Goal: Contribute content: Contribute content

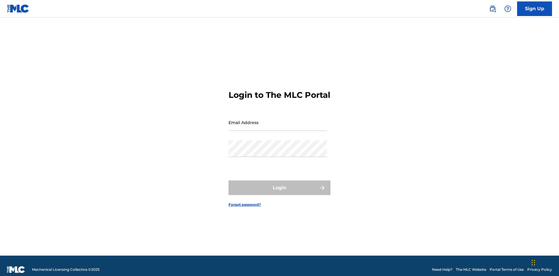
scroll to position [8, 0]
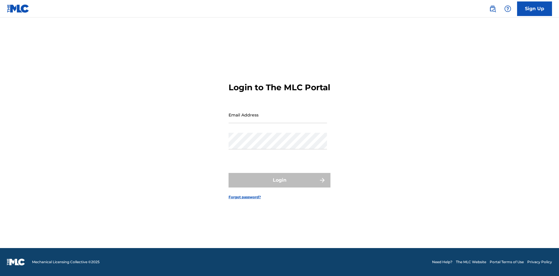
click at [278, 120] on input "Email Address" at bounding box center [277, 114] width 98 height 17
type input "[EMAIL_ADDRESS][DOMAIN_NAME]"
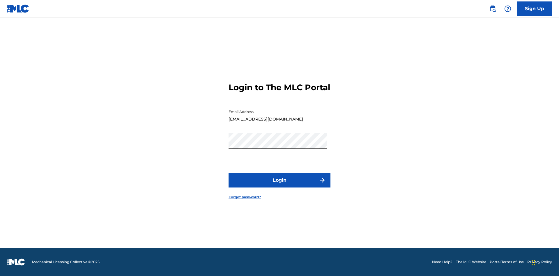
click at [279, 185] on button "Login" at bounding box center [279, 180] width 102 height 15
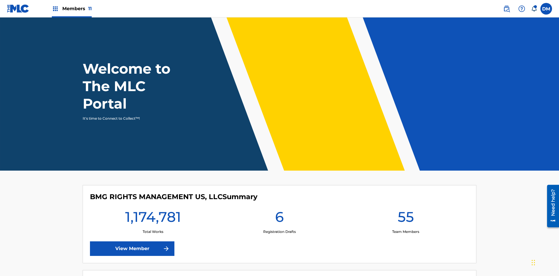
scroll to position [25, 0]
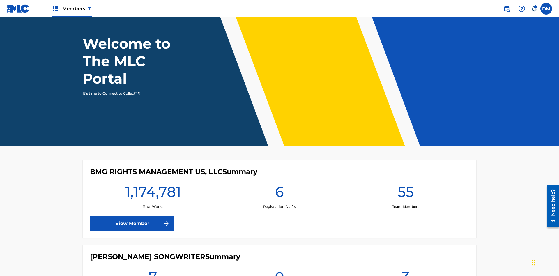
click at [72, 8] on span "Members 11" at bounding box center [76, 8] width 29 height 7
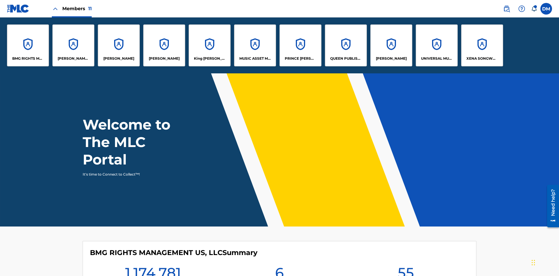
click at [436, 58] on p "UNIVERSAL MUSIC PUB GROUP" at bounding box center [437, 58] width 32 height 5
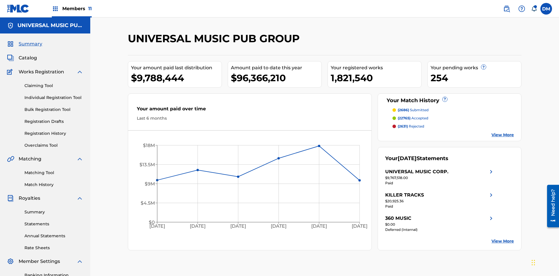
scroll to position [60, 0]
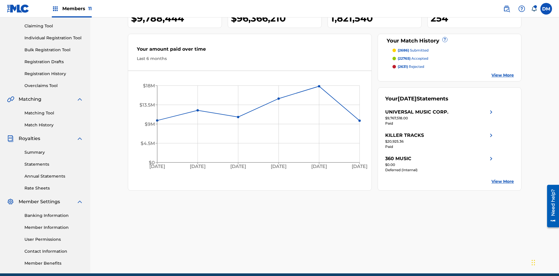
click at [54, 38] on link "Individual Registration Tool" at bounding box center [53, 38] width 59 height 6
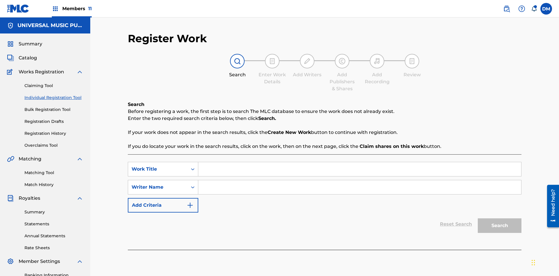
click at [359, 162] on input "Search Form" at bounding box center [359, 169] width 323 height 14
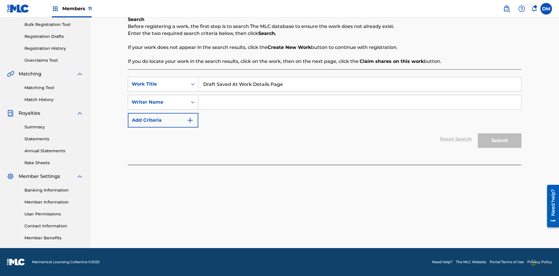
type input "Draft Saved At Work Details Page"
click at [359, 102] on input "Search Form" at bounding box center [359, 102] width 323 height 14
type input "QWERTYUIOP"
click at [499, 141] on button "Search" at bounding box center [499, 140] width 44 height 15
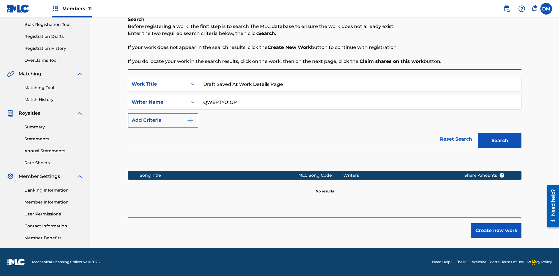
click at [496, 230] on button "Create new work" at bounding box center [496, 230] width 50 height 15
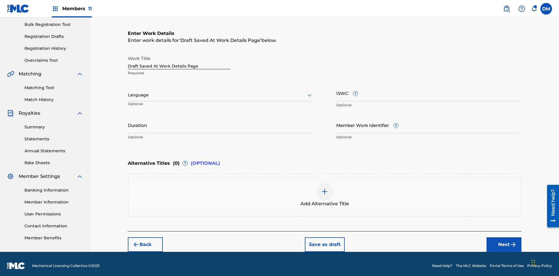
scroll to position [89, 0]
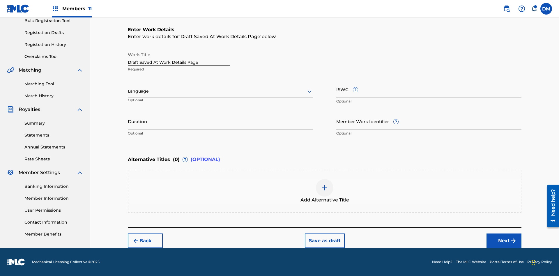
click at [220, 121] on input "Duration" at bounding box center [220, 121] width 185 height 17
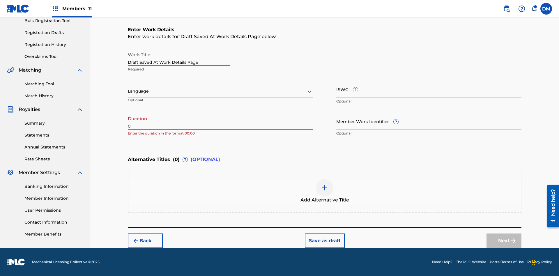
click at [220, 121] on input "0" at bounding box center [220, 121] width 185 height 17
type input "00:00"
click at [309, 91] on icon at bounding box center [309, 91] width 7 height 7
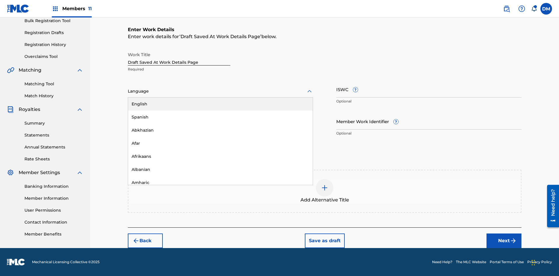
click at [220, 143] on div "Afar" at bounding box center [220, 143] width 184 height 13
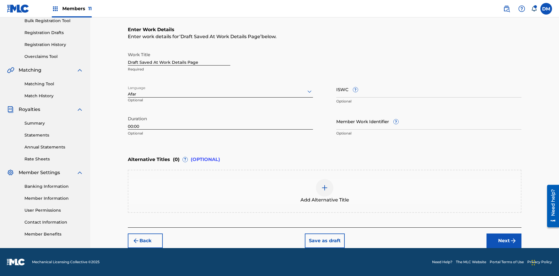
click at [429, 121] on input "Member Work Identifier ?" at bounding box center [428, 121] width 185 height 17
type input "[PHONE_NUMBER]"
click at [429, 89] on input "ISWC ?" at bounding box center [428, 89] width 185 height 17
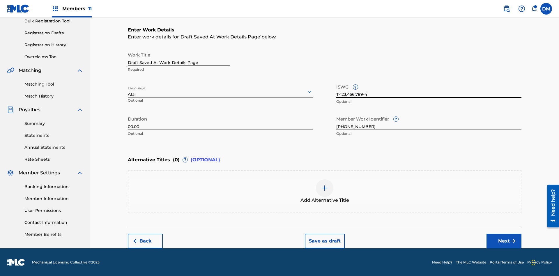
type input "T-123.456.789-4"
click at [324, 191] on img at bounding box center [324, 187] width 7 height 7
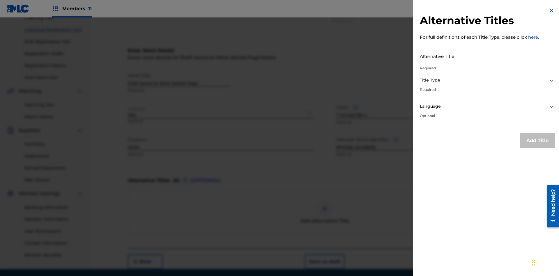
click at [487, 56] on input "Alternative Title" at bounding box center [487, 56] width 135 height 17
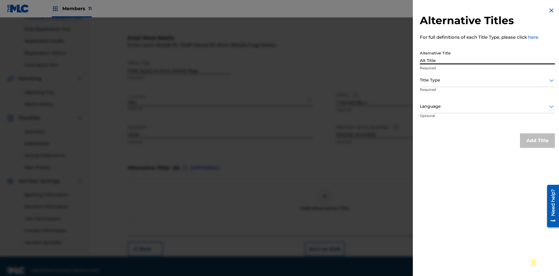
type input "Alt Title"
click at [487, 80] on div at bounding box center [487, 80] width 135 height 7
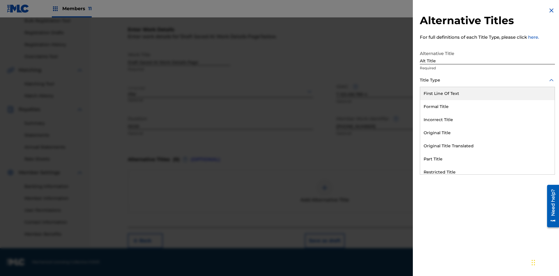
click at [487, 133] on div "Original Title" at bounding box center [487, 132] width 134 height 13
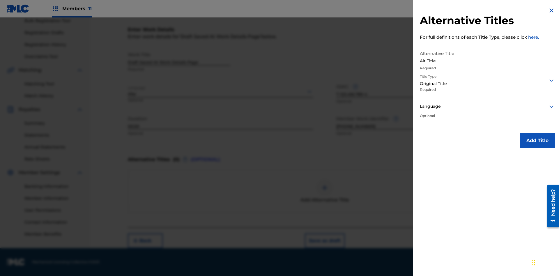
click at [487, 106] on div at bounding box center [487, 106] width 135 height 7
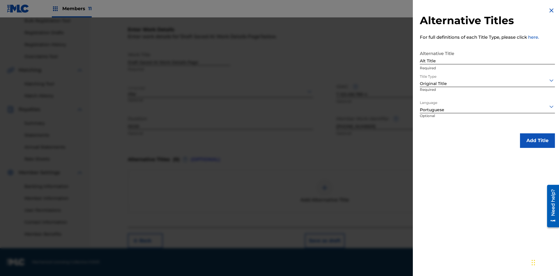
click at [537, 140] on button "Add Title" at bounding box center [537, 140] width 35 height 15
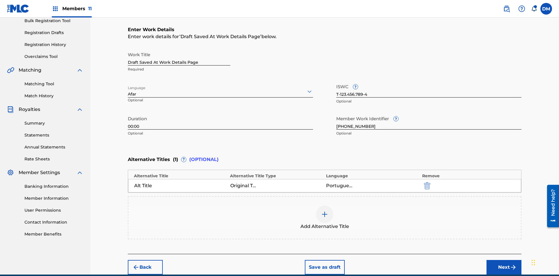
scroll to position [115, 0]
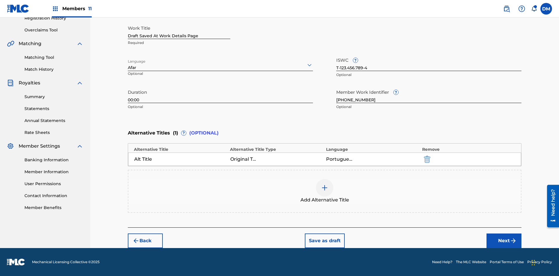
click at [324, 241] on button "Save as draft" at bounding box center [325, 240] width 40 height 15
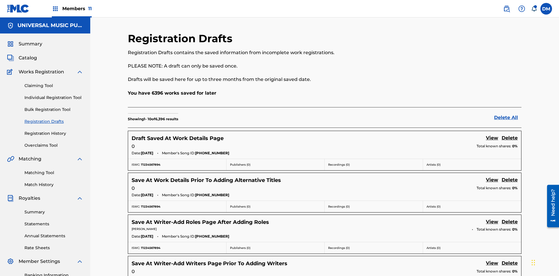
click at [492, 134] on link "View" at bounding box center [492, 138] width 12 height 8
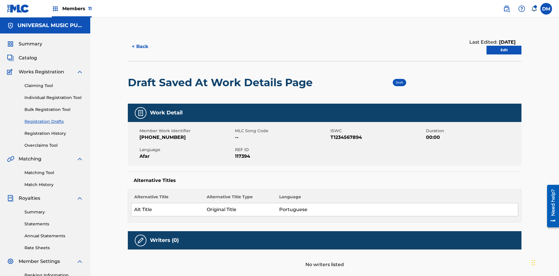
click at [504, 46] on link "Edit" at bounding box center [503, 50] width 35 height 9
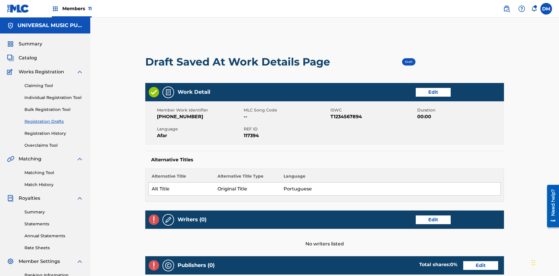
click at [415, 215] on link "Edit" at bounding box center [432, 219] width 35 height 9
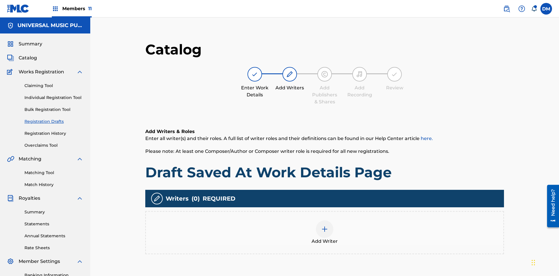
scroll to position [85, 145]
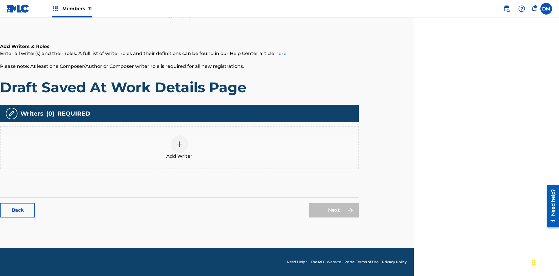
click at [179, 147] on img at bounding box center [179, 144] width 7 height 7
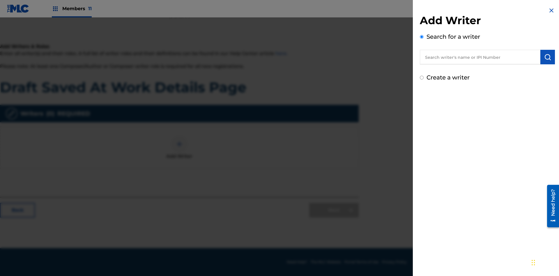
click at [480, 57] on input "text" at bounding box center [480, 57] width 120 height 15
type input "[PERSON_NAME]"
click at [547, 57] on img "submit" at bounding box center [547, 57] width 7 height 7
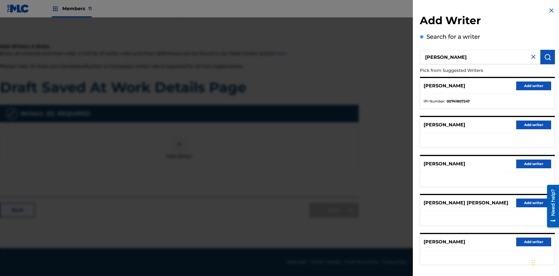
click at [533, 86] on button "Add writer" at bounding box center [533, 85] width 35 height 9
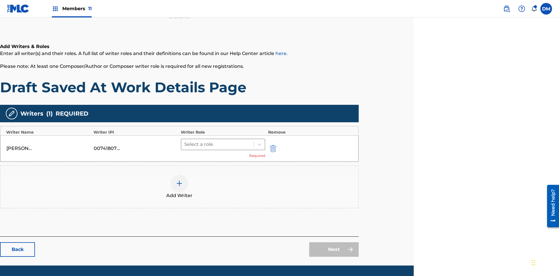
click at [185, 141] on input "text" at bounding box center [184, 144] width 1 height 7
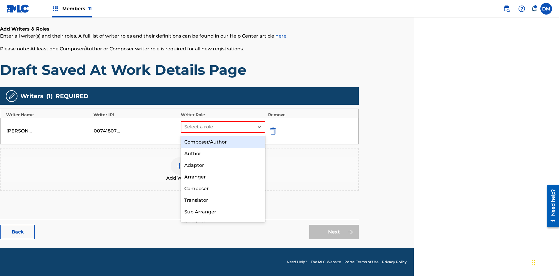
click at [223, 188] on div "Composer" at bounding box center [223, 189] width 84 height 12
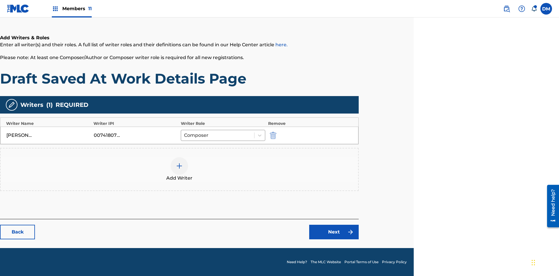
scroll to position [94, 145]
click at [334, 232] on link "Next" at bounding box center [333, 232] width 49 height 15
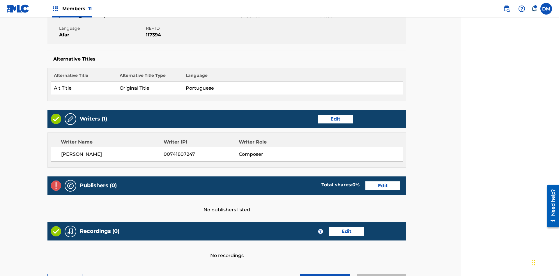
click at [365, 181] on link "Edit" at bounding box center [382, 185] width 35 height 9
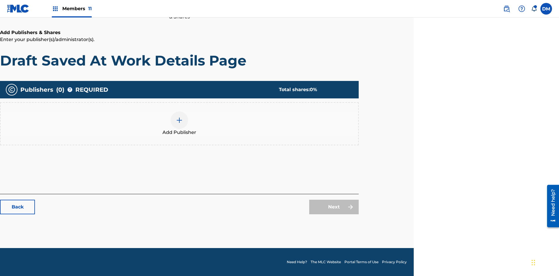
click at [179, 120] on img at bounding box center [179, 120] width 7 height 7
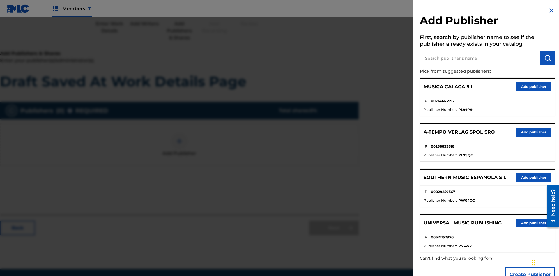
click at [480, 58] on input "text" at bounding box center [480, 58] width 120 height 15
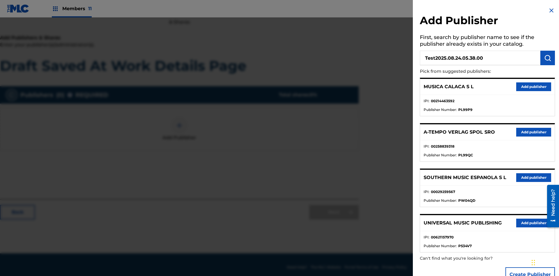
type input "Test2025.08.24.05.38.00"
click at [547, 58] on img "submit" at bounding box center [547, 57] width 7 height 7
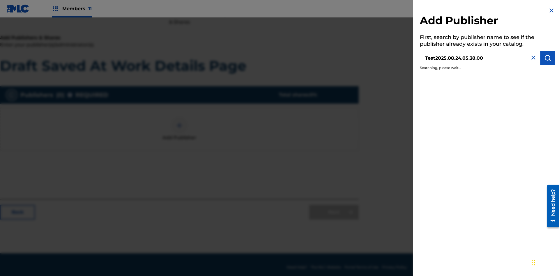
scroll to position [85, 145]
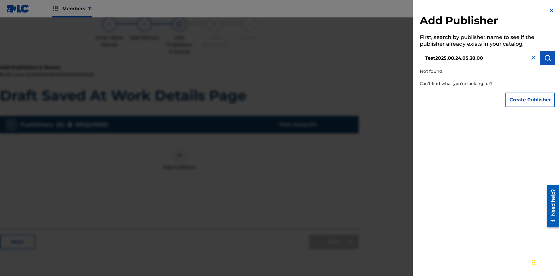
click at [530, 100] on button "Create Publisher" at bounding box center [529, 100] width 49 height 15
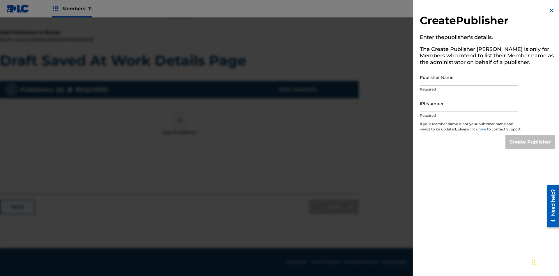
click at [469, 77] on input "Publisher Name" at bounding box center [469, 77] width 98 height 17
type input "Test2025.08.24.05.38.05"
click at [469, 103] on input "IPI Number" at bounding box center [469, 103] width 98 height 17
type input "00595839777"
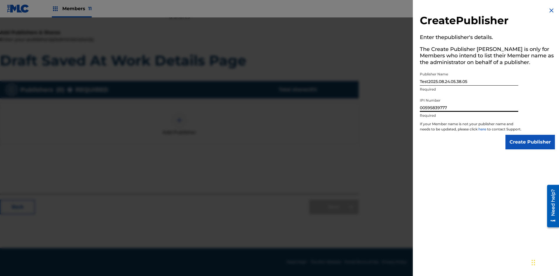
click at [530, 147] on input "Create Publisher" at bounding box center [529, 142] width 49 height 15
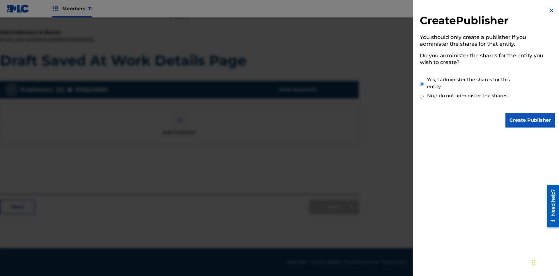
click at [422, 84] on input "Yes, I administer the shares for this entity" at bounding box center [422, 84] width 4 height 13
click at [530, 120] on input "Create Publisher" at bounding box center [529, 120] width 49 height 15
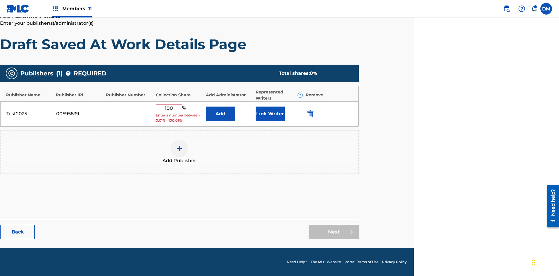
scroll to position [97, 145]
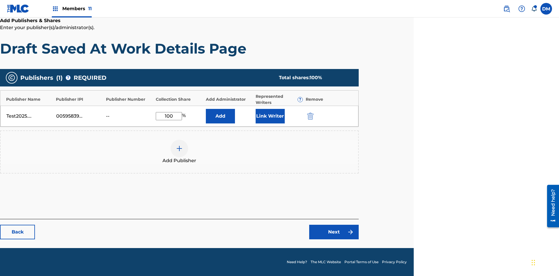
type input "100"
click at [270, 116] on button "Link Writer" at bounding box center [269, 116] width 29 height 15
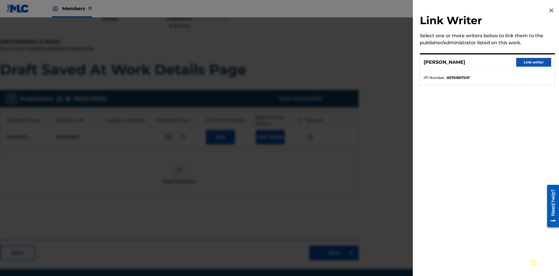
click at [533, 62] on button "Link writer" at bounding box center [533, 62] width 35 height 9
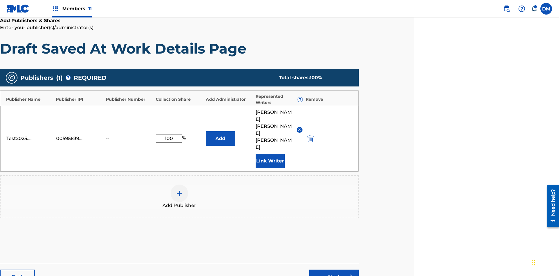
click at [270, 154] on button "Link Writer" at bounding box center [269, 161] width 29 height 15
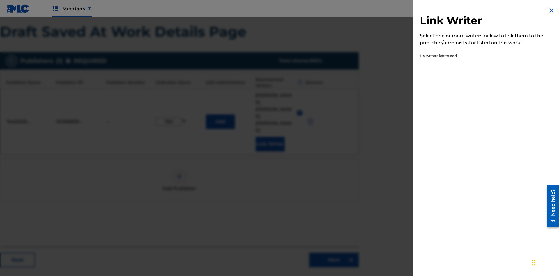
click at [551, 10] on img at bounding box center [551, 10] width 7 height 7
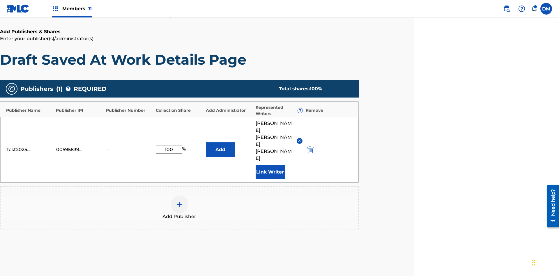
scroll to position [114, 145]
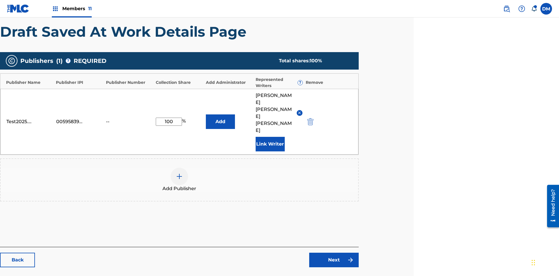
click at [220, 114] on button "Add" at bounding box center [220, 121] width 29 height 15
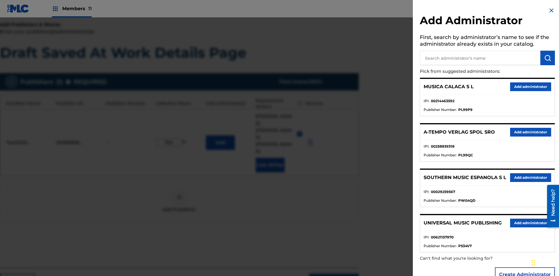
click at [480, 58] on input "text" at bounding box center [480, 58] width 120 height 15
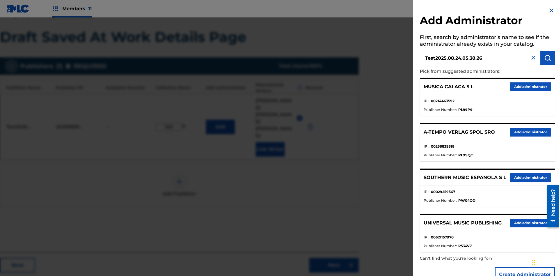
type input "Test2025.08.24.05.38.26"
click at [547, 58] on img "submit" at bounding box center [547, 57] width 7 height 7
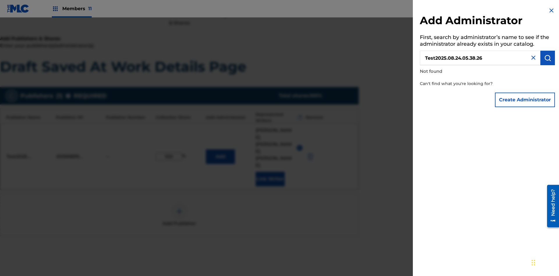
click at [525, 100] on button "Create Administrator" at bounding box center [525, 100] width 60 height 15
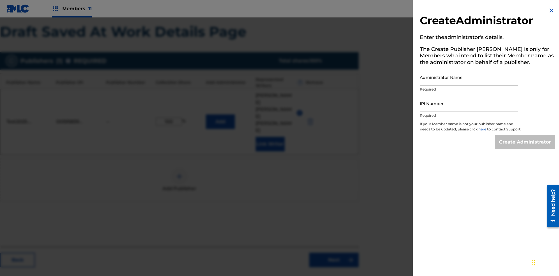
click at [469, 77] on input "Administrator Name" at bounding box center [469, 77] width 98 height 17
type input "Test2025.08.24.05.38.31"
click at [469, 103] on input "IPI Number" at bounding box center [469, 103] width 98 height 17
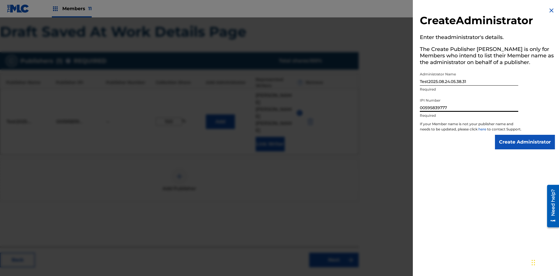
type input "00595839777"
click at [525, 147] on input "Create Administrator" at bounding box center [525, 142] width 60 height 15
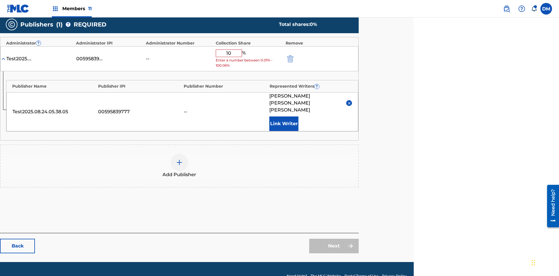
type input "100"
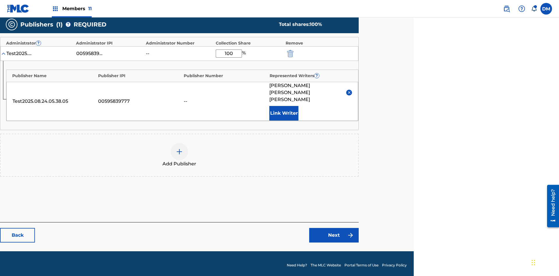
scroll to position [139, 145]
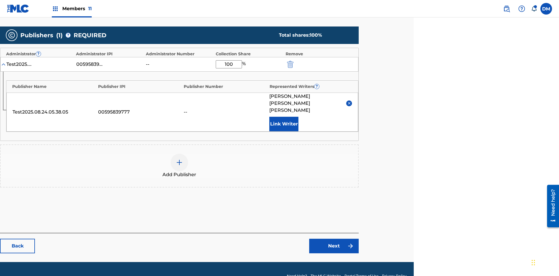
click at [334, 239] on link "Next" at bounding box center [333, 246] width 49 height 15
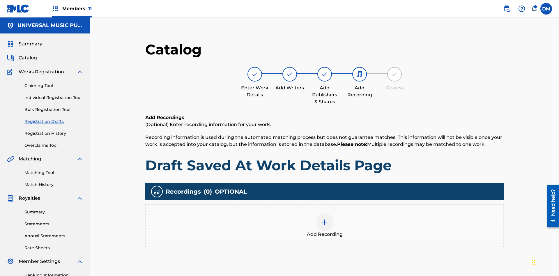
click at [321, 219] on img at bounding box center [324, 222] width 7 height 7
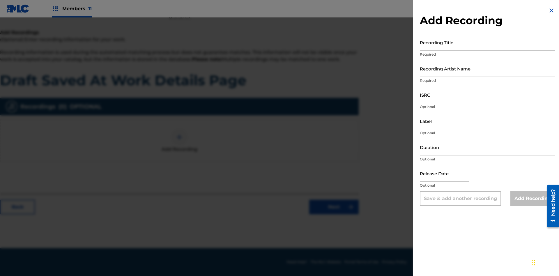
click at [487, 42] on input "Recording Title" at bounding box center [487, 42] width 135 height 17
type input "Best Song Ever"
click at [487, 68] on input "Recording Artist Name" at bounding box center [487, 68] width 135 height 17
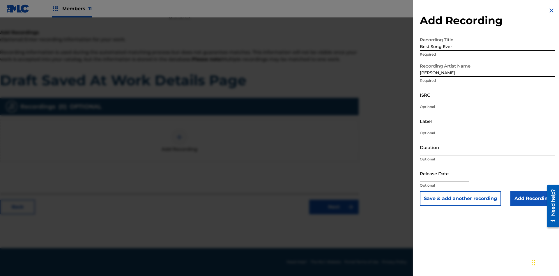
type input "[PERSON_NAME]"
click at [487, 95] on input "ISRC" at bounding box center [487, 94] width 135 height 17
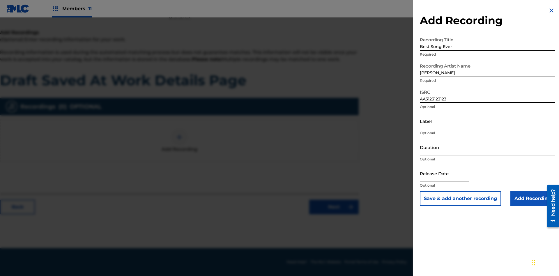
type input "AA3123123123"
click at [487, 121] on input "Label" at bounding box center [487, 121] width 135 height 17
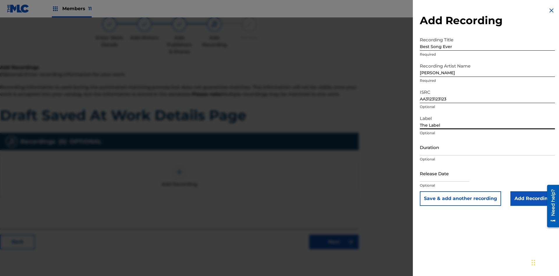
type input "The Label"
click at [487, 147] on input "Duration" at bounding box center [487, 147] width 135 height 17
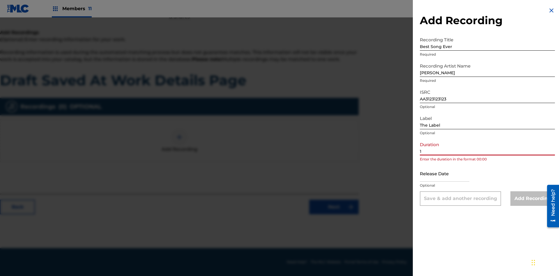
click at [487, 147] on input "1" at bounding box center [487, 147] width 135 height 17
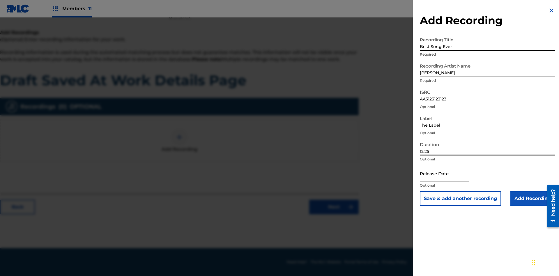
type input "12:25"
click at [449, 174] on input "text" at bounding box center [444, 173] width 49 height 17
select select "7"
select select "2025"
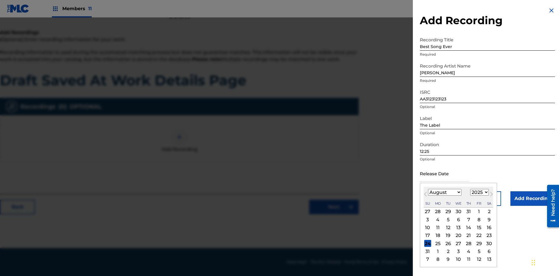
click at [444, 192] on select "January February March April May June July August September October November De…" at bounding box center [444, 192] width 33 height 7
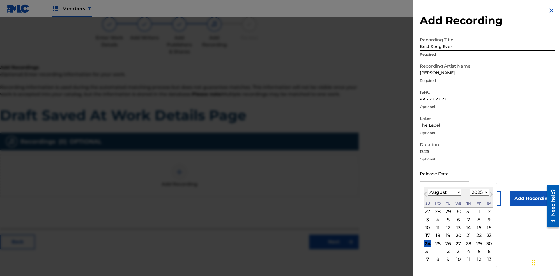
select select "3"
click at [478, 192] on select "1900 1901 1902 1903 1904 1905 1906 1907 1908 1909 1910 1911 1912 1913 1914 1915…" at bounding box center [479, 192] width 19 height 7
select select "2021"
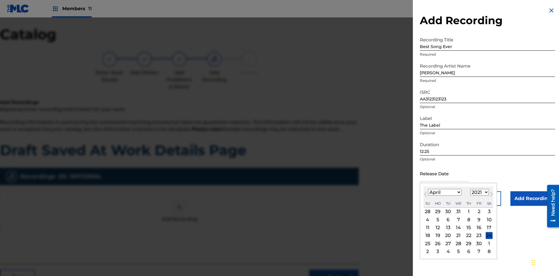
click at [478, 192] on select "1900 1901 1902 1903 1904 1905 1906 1907 1908 1909 1910 1911 1912 1913 1914 1915…" at bounding box center [479, 192] width 19 height 7
click at [468, 212] on div "1" at bounding box center [468, 211] width 7 height 7
type input "[DATE]"
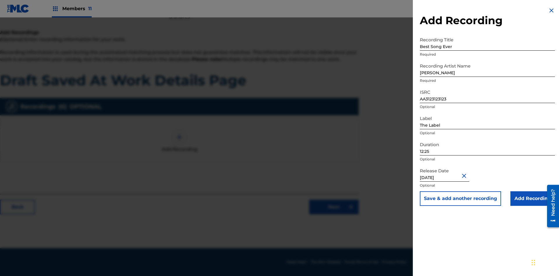
click at [532, 198] on input "Add Recording" at bounding box center [532, 198] width 45 height 15
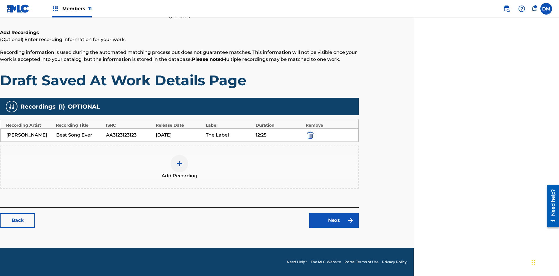
click at [334, 220] on link "Next" at bounding box center [333, 220] width 49 height 15
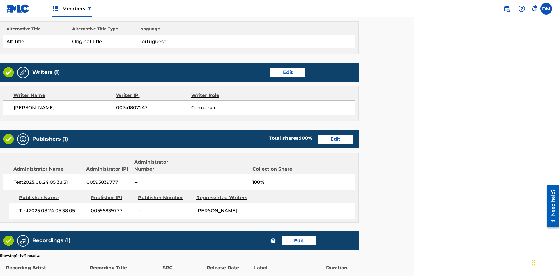
scroll to position [216, 145]
